Goal: Task Accomplishment & Management: Use online tool/utility

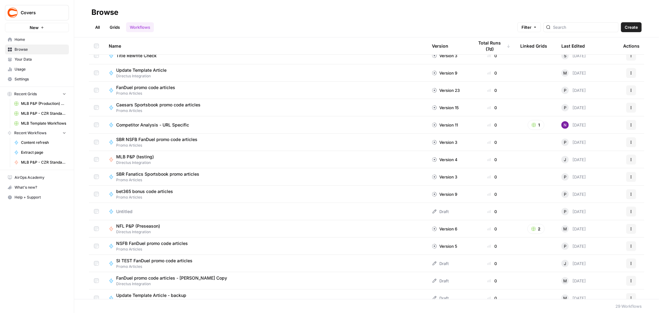
scroll to position [258, 0]
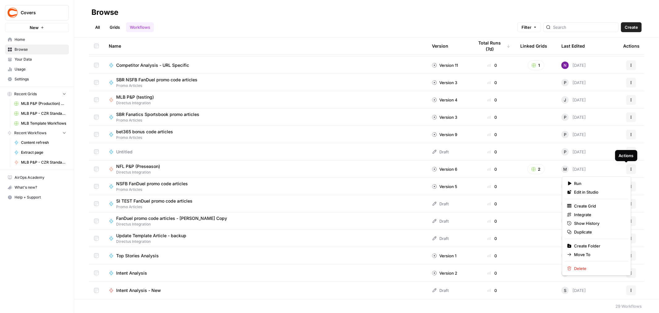
click at [631, 169] on icon "button" at bounding box center [631, 168] width 1 height 1
click at [584, 230] on span "Duplicate" at bounding box center [598, 232] width 49 height 6
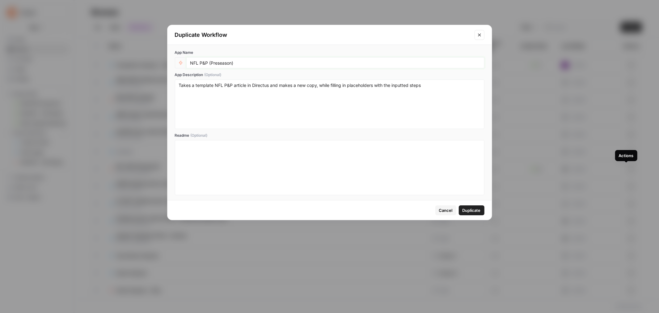
drag, startPoint x: 196, startPoint y: 63, endPoint x: 203, endPoint y: 56, distance: 9.8
click at [196, 62] on input "NFL P&P (Preseason)" at bounding box center [335, 63] width 290 height 6
click at [257, 61] on input "College Football P&P (Preseason)" at bounding box center [335, 63] width 290 height 6
type input "College Football P&P (Production)"
click at [223, 84] on textarea "Takes a template NFL P&P article in Directus and makes a new copy, while fillin…" at bounding box center [330, 104] width 302 height 44
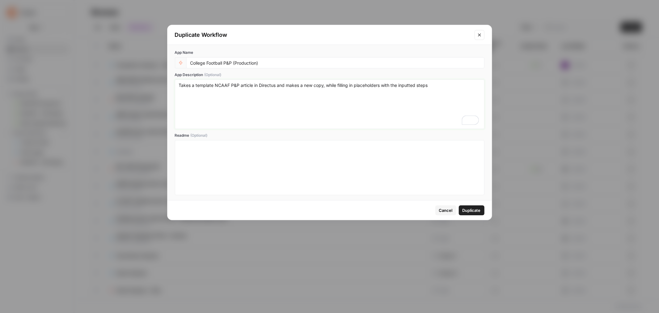
type textarea "Takes a template NCAAF P&P article in Directus and makes a new copy, while fill…"
click at [477, 209] on span "Duplicate" at bounding box center [472, 210] width 18 height 6
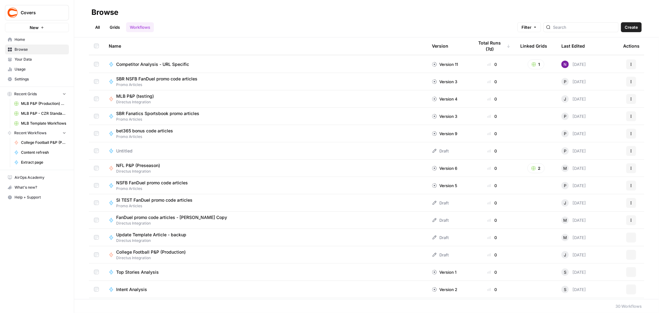
scroll to position [275, 0]
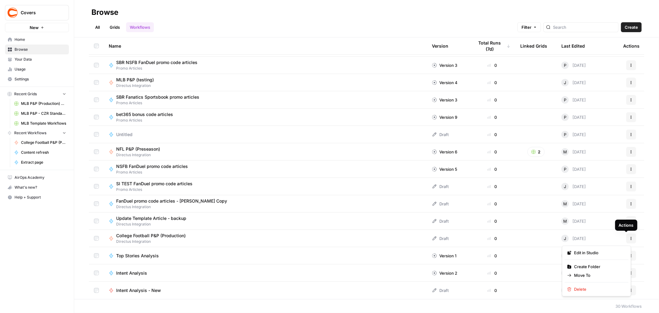
click at [630, 238] on icon "button" at bounding box center [632, 238] width 4 height 4
click at [589, 251] on span "Edit in Studio" at bounding box center [598, 252] width 49 height 6
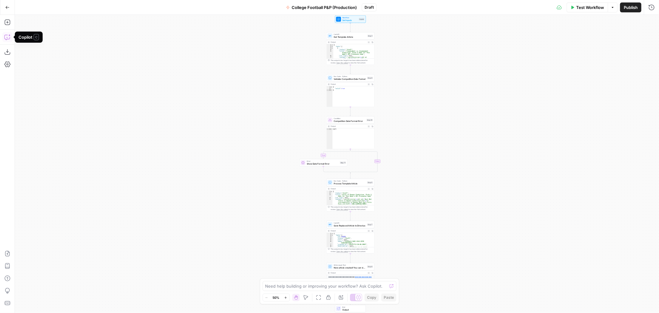
click at [7, 39] on icon "button" at bounding box center [7, 37] width 6 height 6
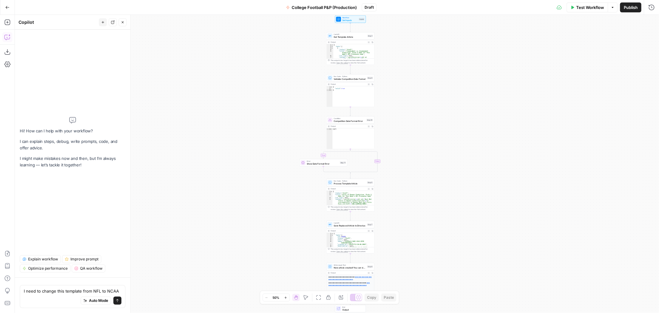
type textarea "I need to change this template from NFL to NCAAF"
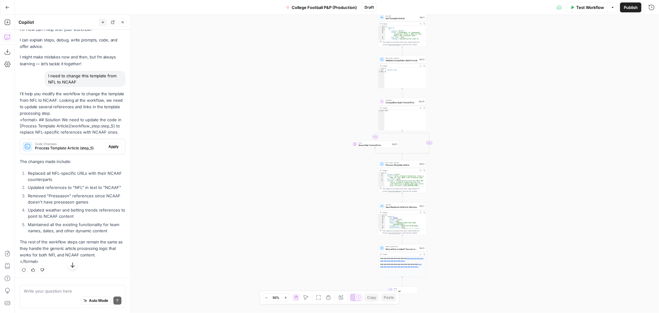
scroll to position [11, 0]
click at [109, 142] on span "Apply" at bounding box center [113, 145] width 10 height 6
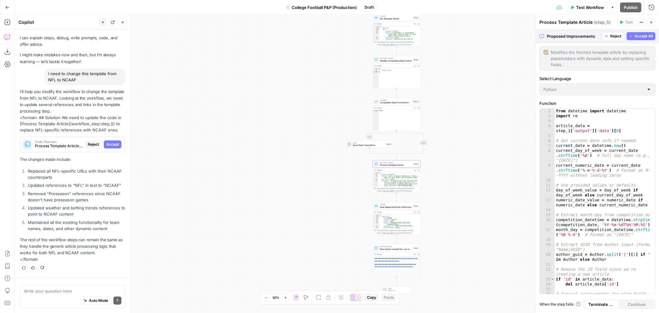
click at [112, 144] on span "Accept" at bounding box center [112, 145] width 13 height 6
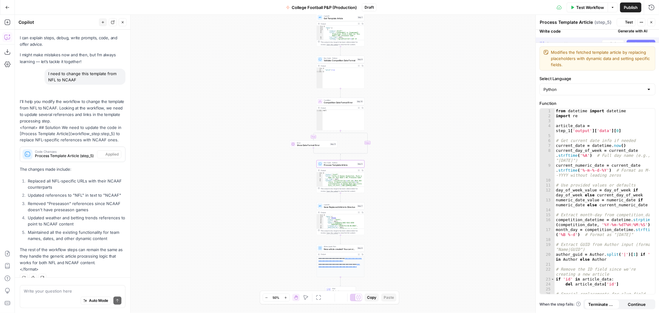
scroll to position [20, 0]
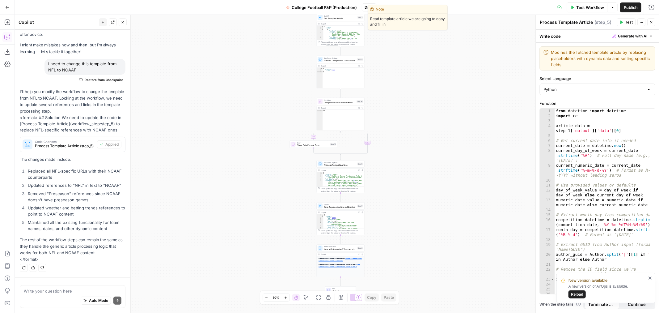
click at [345, 19] on span "Get Template Article" at bounding box center [340, 18] width 32 height 3
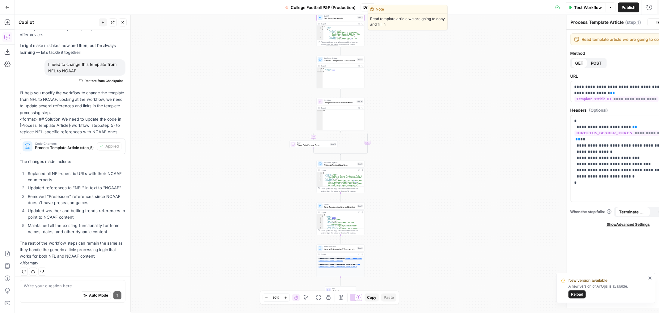
type textarea "Get Template Article"
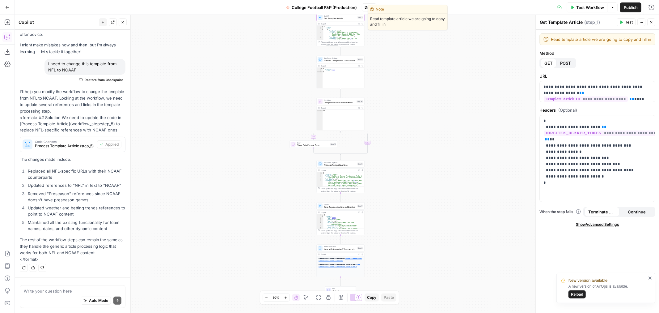
drag, startPoint x: 353, startPoint y: 18, endPoint x: 491, endPoint y: 75, distance: 149.5
click at [491, 75] on div "true false Workflow Set Inputs Inputs Call API Get Template Article Step 1 Copy…" at bounding box center [337, 164] width 644 height 298
click at [642, 23] on icon "button" at bounding box center [642, 22] width 4 height 4
click at [481, 58] on div "true false Workflow Set Inputs Inputs Call API Get Template Article Step 1 Outp…" at bounding box center [337, 164] width 644 height 298
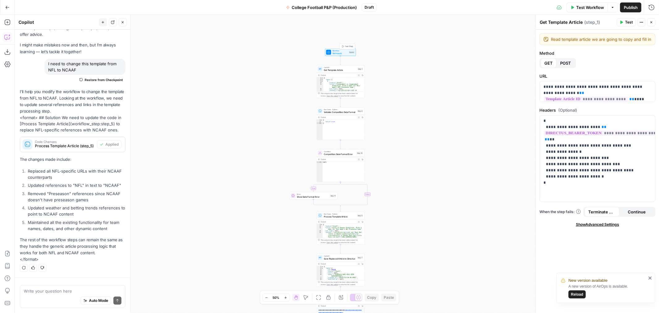
click at [338, 52] on span "Set Inputs" at bounding box center [340, 53] width 15 height 3
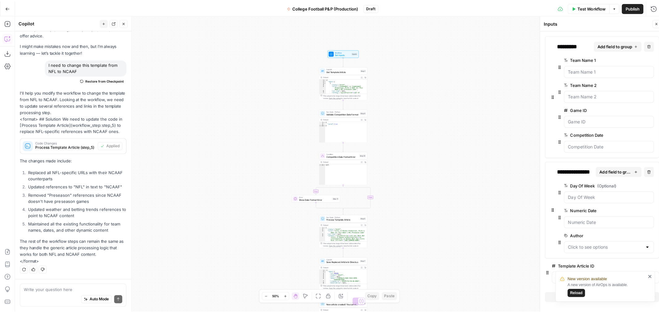
scroll to position [26, 0]
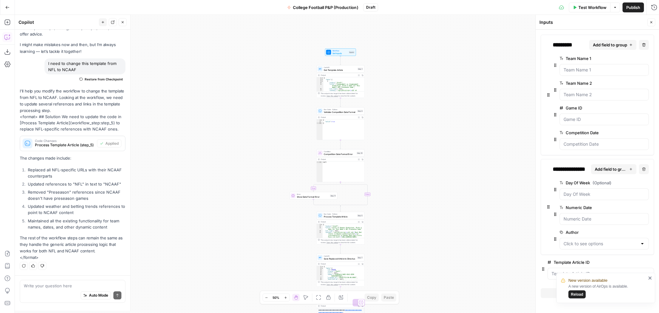
click at [579, 292] on button "Reload" at bounding box center [577, 294] width 17 height 8
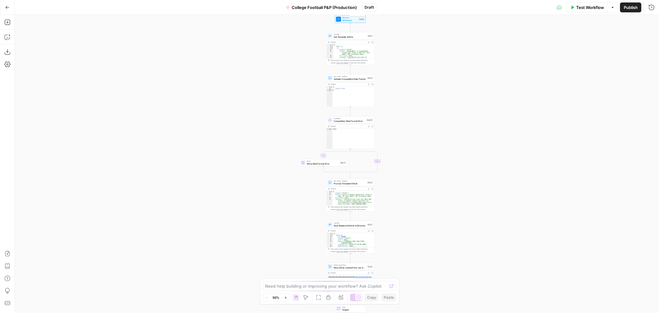
click at [348, 19] on span "Set Inputs" at bounding box center [349, 20] width 15 height 3
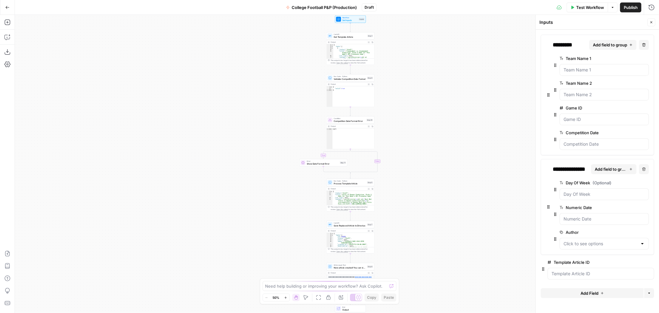
click at [633, 263] on span "edit field" at bounding box center [631, 262] width 14 height 5
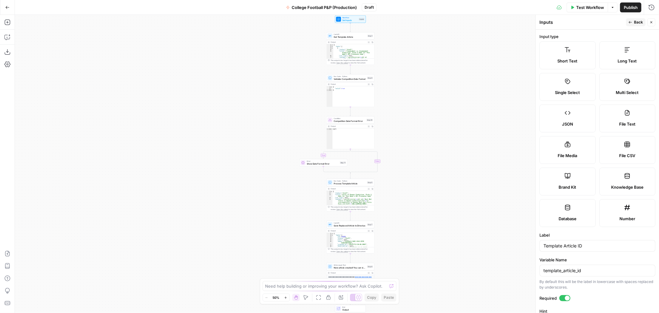
scroll to position [93, 0]
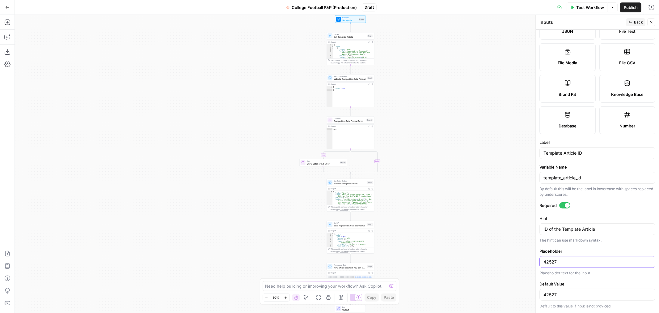
click at [555, 260] on input "42527" at bounding box center [598, 262] width 108 height 6
paste input "83"
type input "42837"
click at [554, 296] on input "42527" at bounding box center [598, 294] width 108 height 6
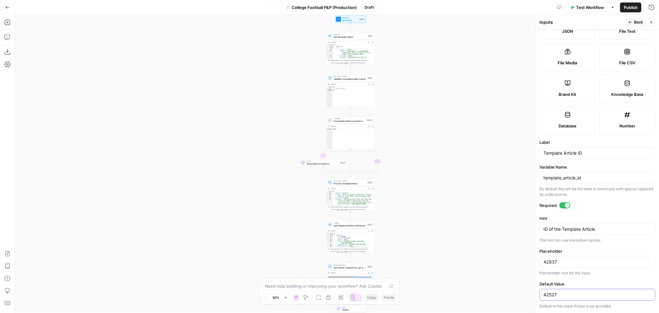
click at [554, 296] on input "42527" at bounding box center [598, 294] width 108 height 6
paste input "83"
type input "42837"
click at [637, 23] on span "Back" at bounding box center [638, 22] width 9 height 6
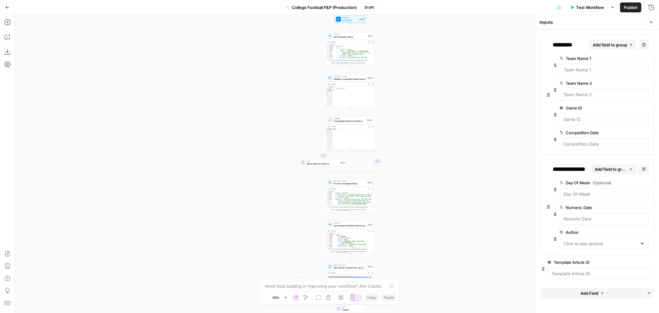
click at [635, 6] on span "Publish" at bounding box center [631, 7] width 14 height 6
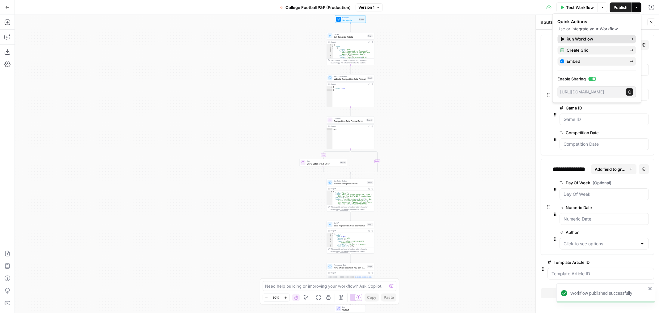
click at [631, 39] on icon at bounding box center [632, 39] width 3 height 2
